Goal: Information Seeking & Learning: Learn about a topic

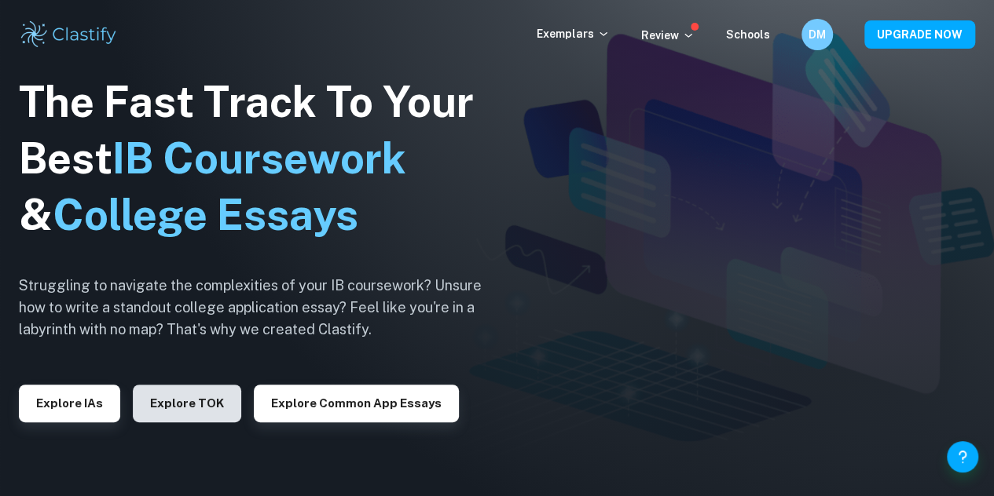
click at [190, 412] on button "Explore TOK" at bounding box center [187, 404] width 108 height 38
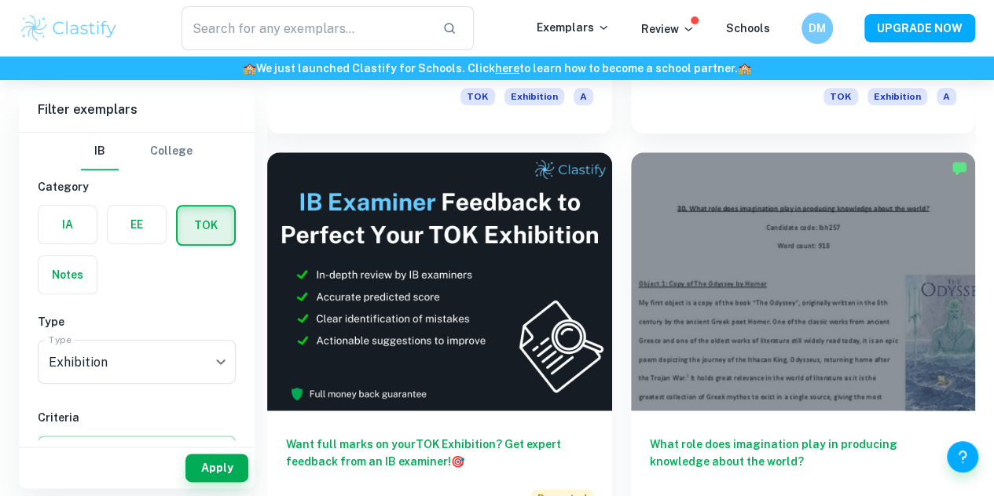
scroll to position [797, 0]
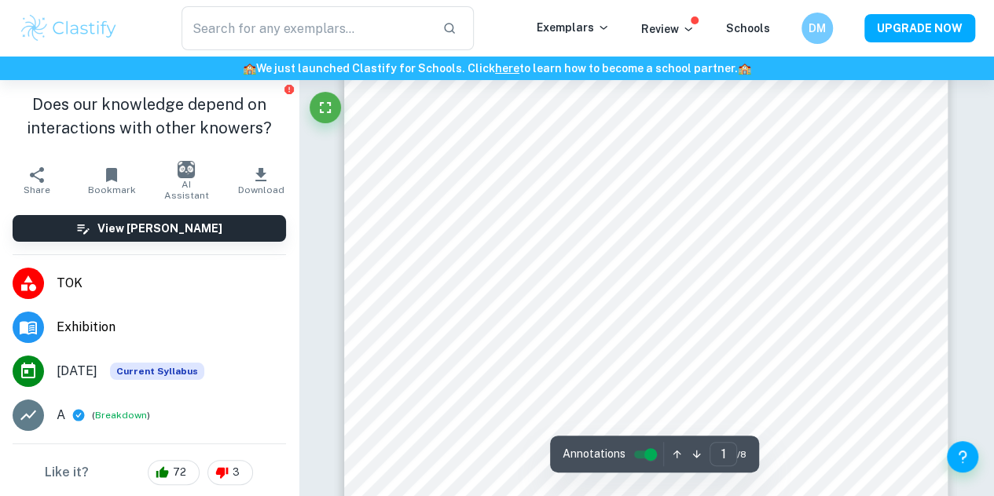
scroll to position [3, 0]
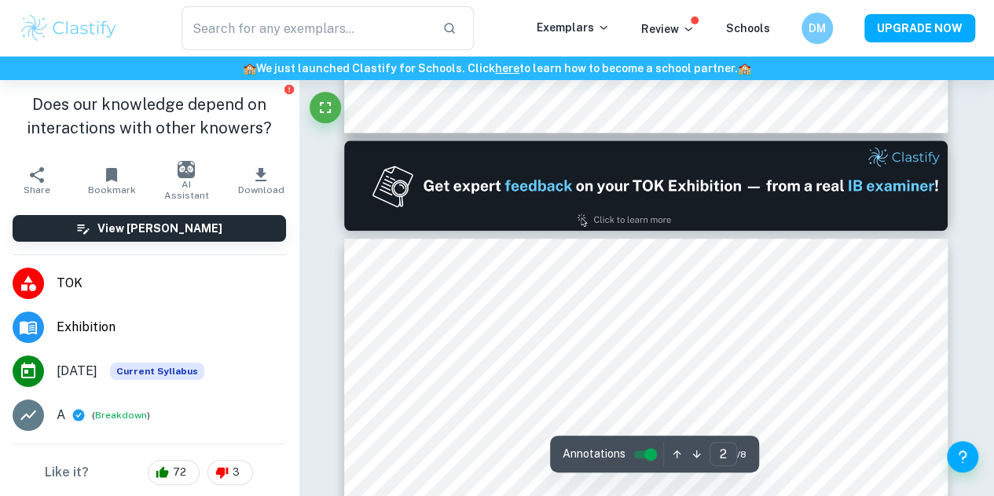
type input "1"
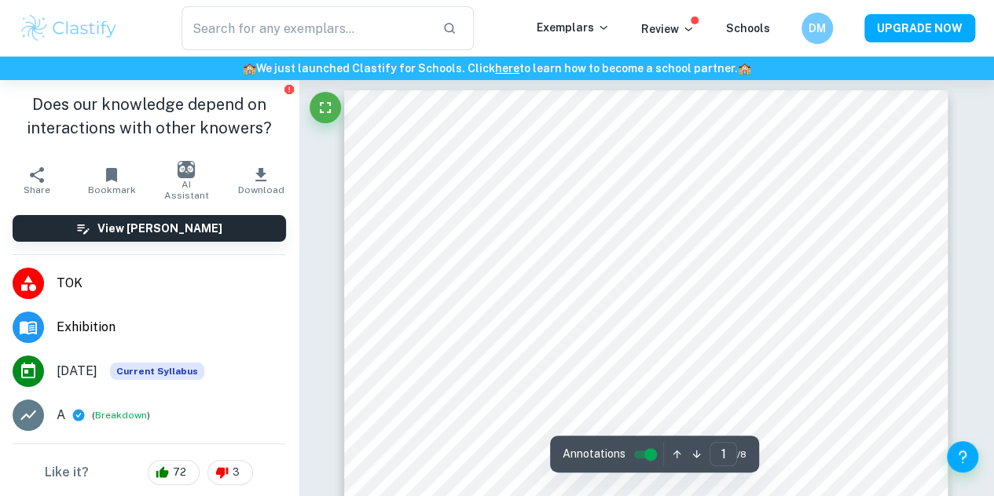
scroll to position [0, 0]
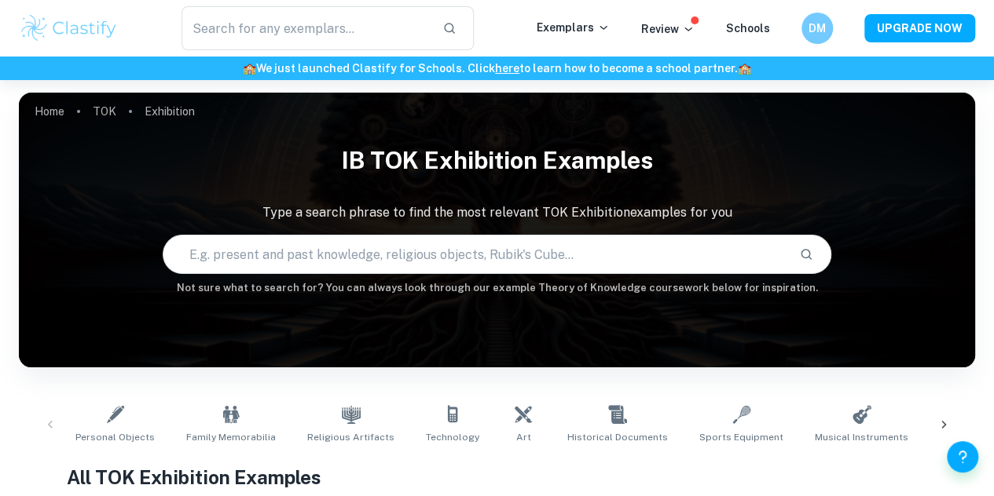
scroll to position [797, 0]
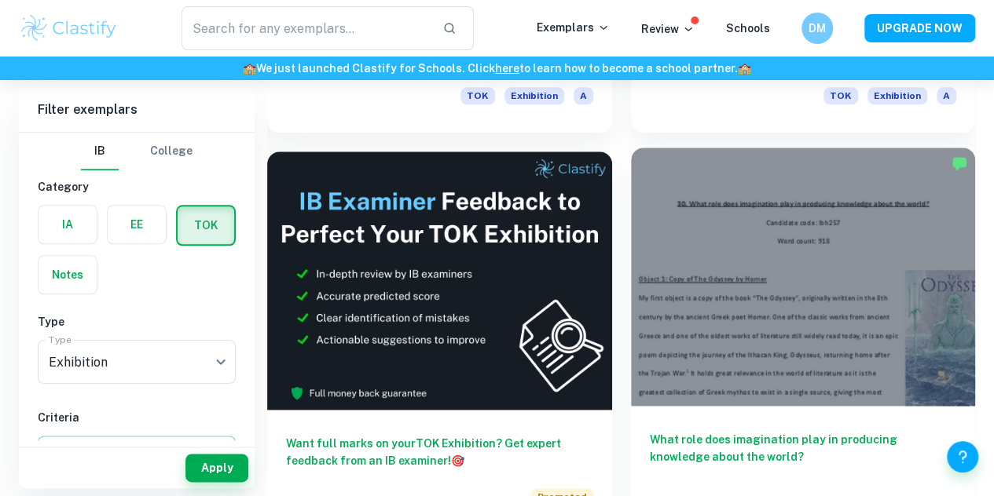
click at [631, 186] on div at bounding box center [803, 277] width 345 height 258
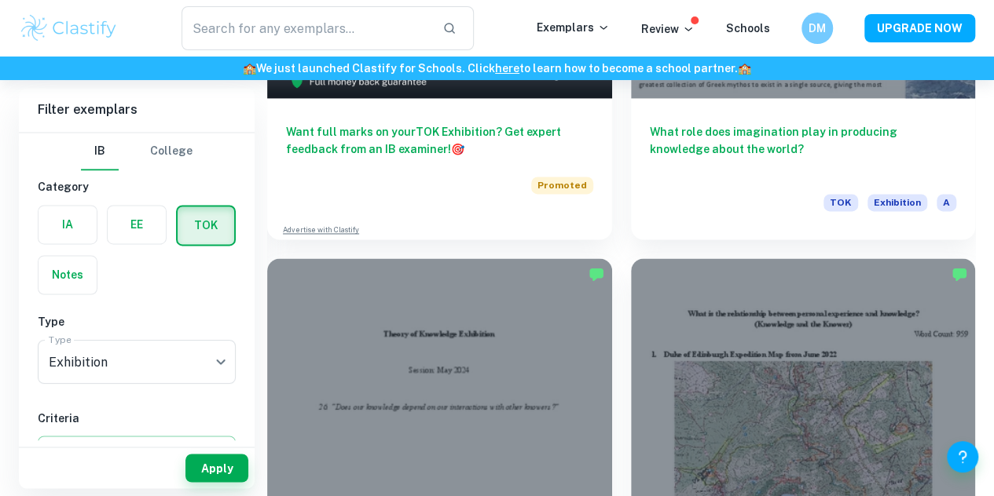
scroll to position [1109, 0]
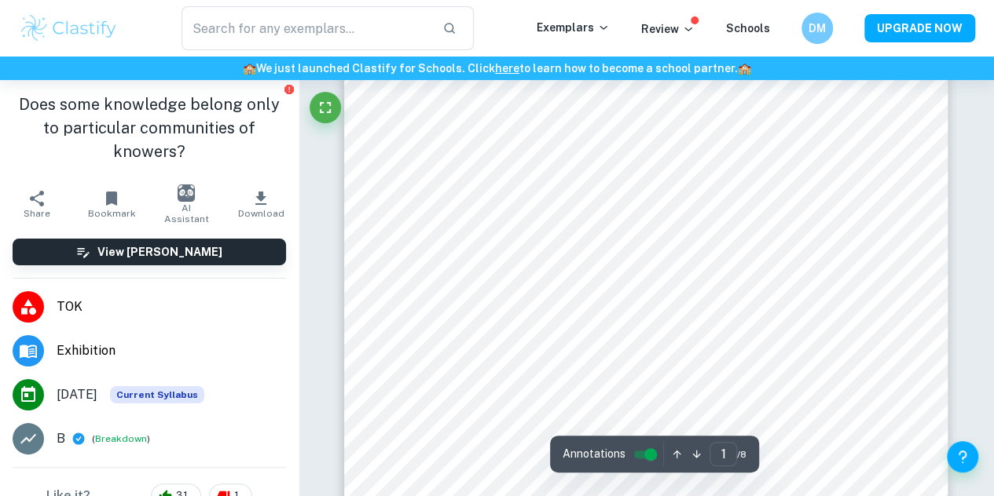
scroll to position [322, 0]
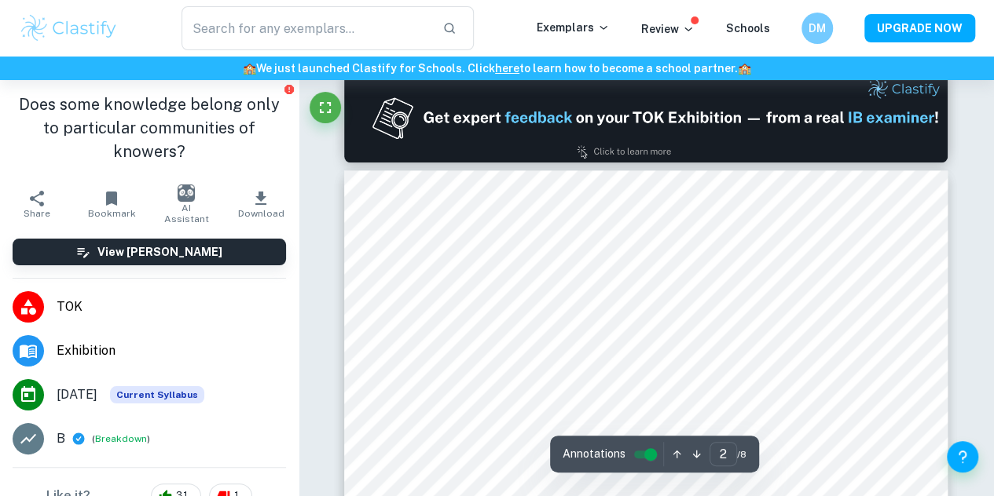
type input "1"
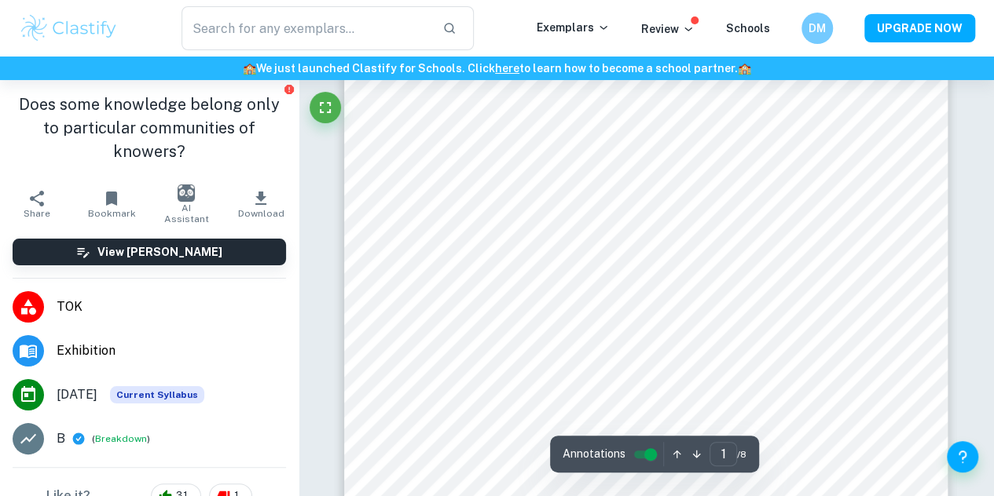
scroll to position [236, 0]
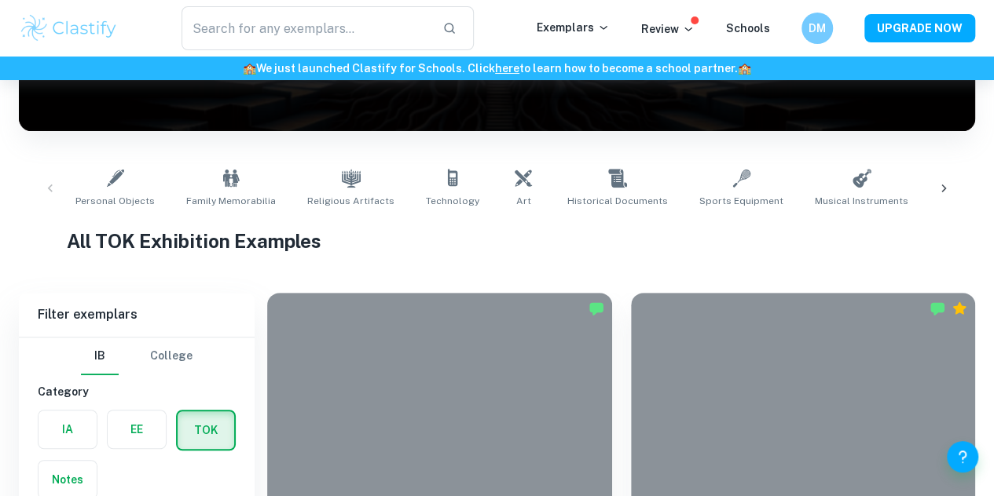
scroll to position [1109, 0]
